Goal: Transaction & Acquisition: Purchase product/service

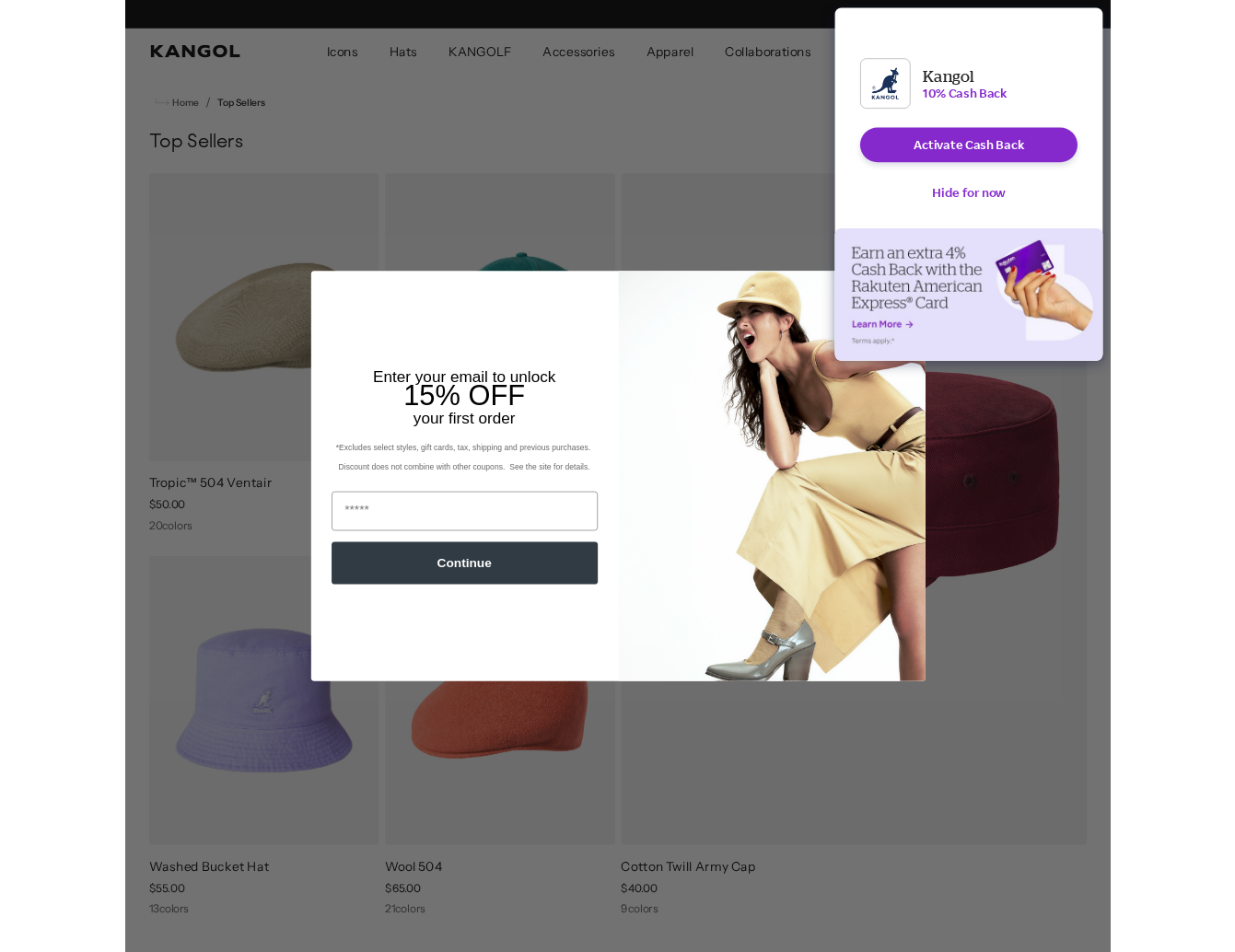
scroll to position [0, 379]
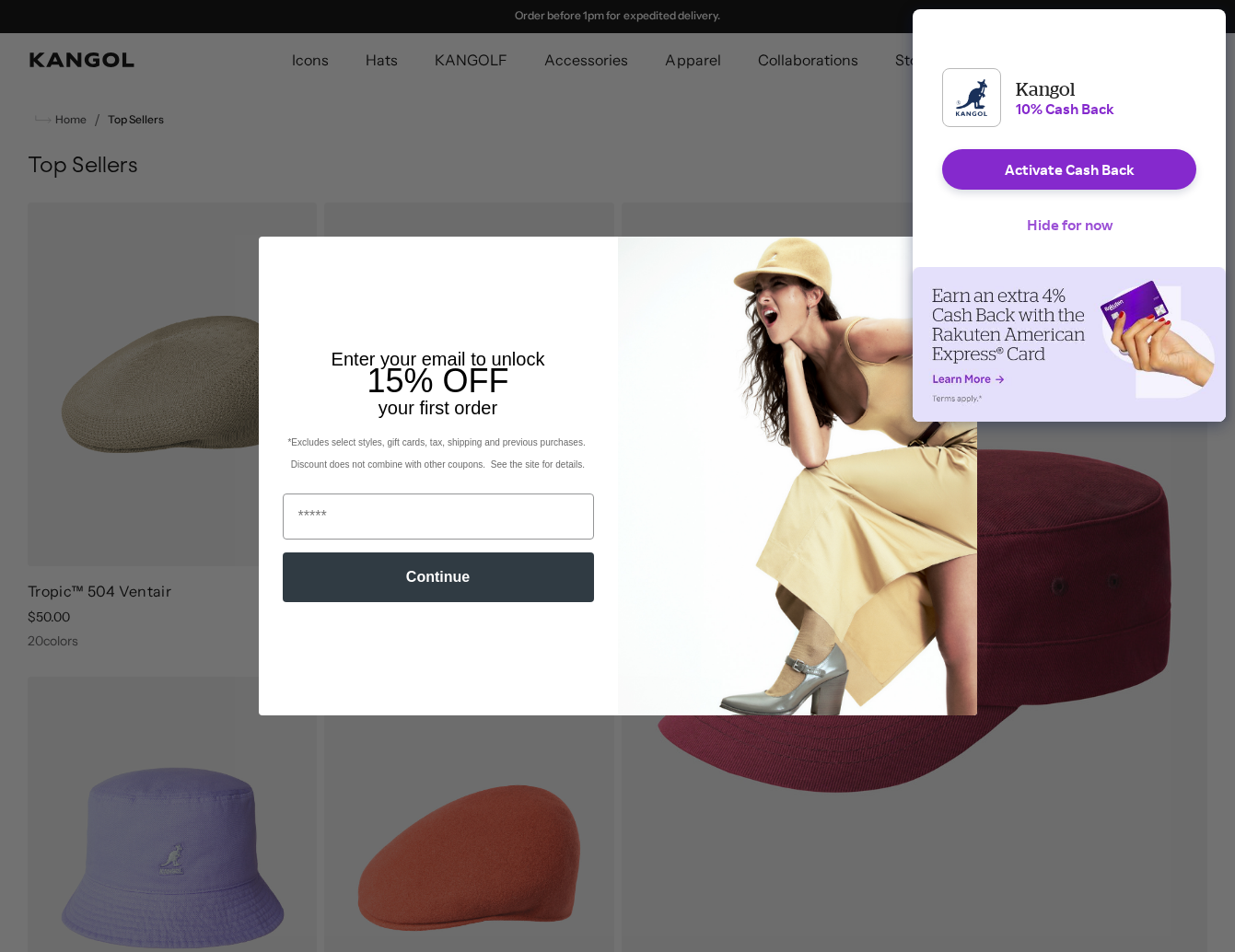
click at [1090, 243] on button "Hide for now" at bounding box center [1069, 224] width 115 height 40
